Goal: Navigation & Orientation: Go to known website

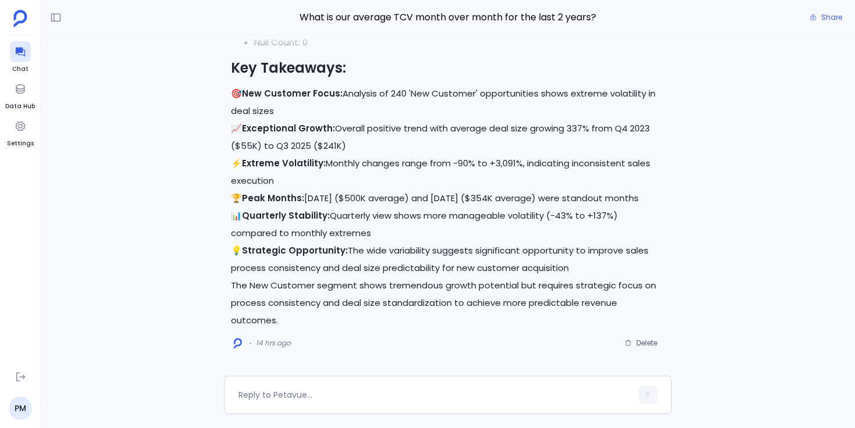
scroll to position [223, 0]
